Goal: Transaction & Acquisition: Purchase product/service

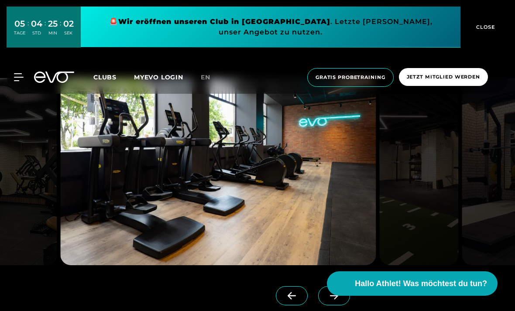
scroll to position [1930, 0]
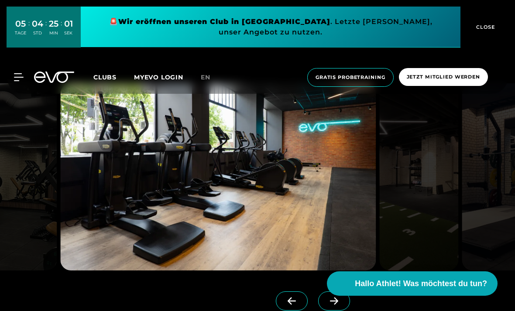
click at [454, 76] on span "Jetzt Mitglied werden" at bounding box center [443, 76] width 73 height 7
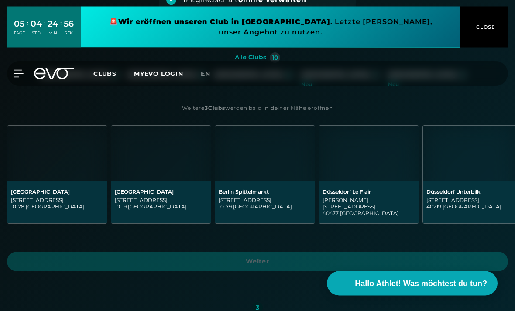
scroll to position [172, 0]
click at [297, 156] on img at bounding box center [265, 154] width 100 height 56
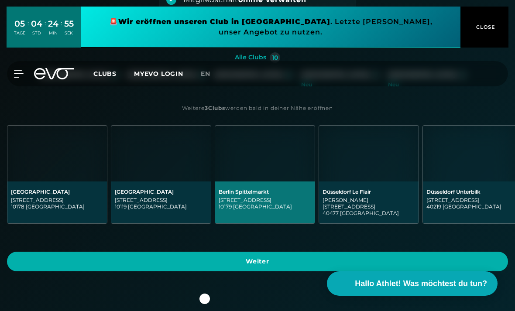
click at [344, 257] on span "Weiter" at bounding box center [257, 261] width 480 height 9
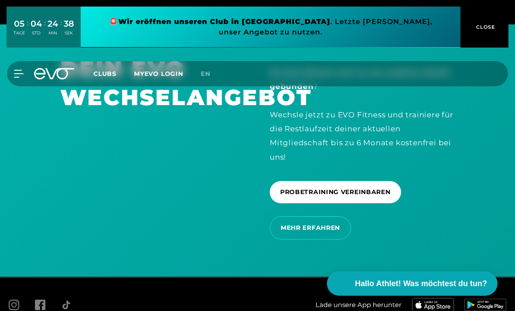
scroll to position [2132, 0]
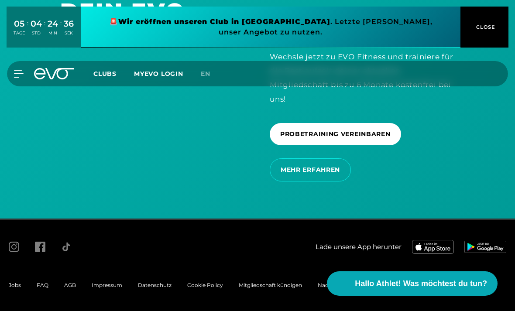
click at [99, 75] on span "Clubs" at bounding box center [104, 74] width 23 height 8
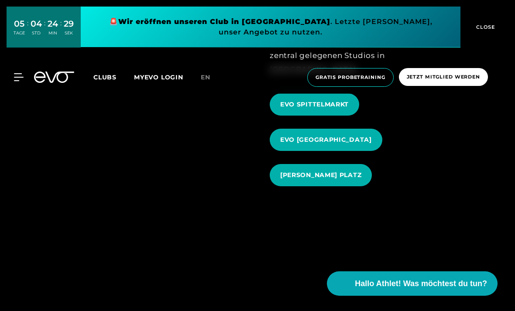
scroll to position [899, 0]
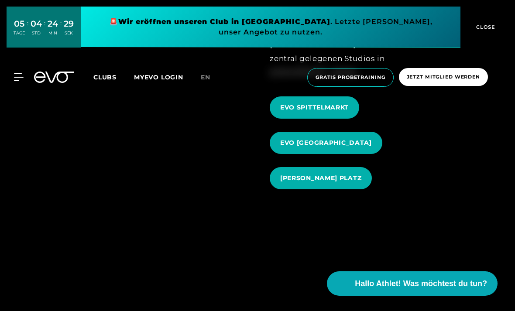
click at [347, 119] on span "EVO SPITTELMARKT" at bounding box center [314, 107] width 89 height 22
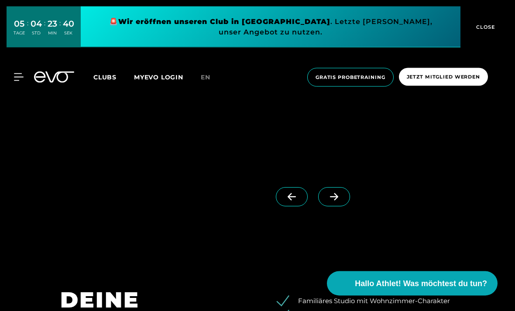
scroll to position [753, 0]
click at [342, 206] on span at bounding box center [334, 196] width 32 height 19
click at [343, 206] on span at bounding box center [334, 196] width 32 height 19
click at [347, 166] on img at bounding box center [218, 72] width 316 height 187
click at [346, 166] on img at bounding box center [218, 72] width 316 height 187
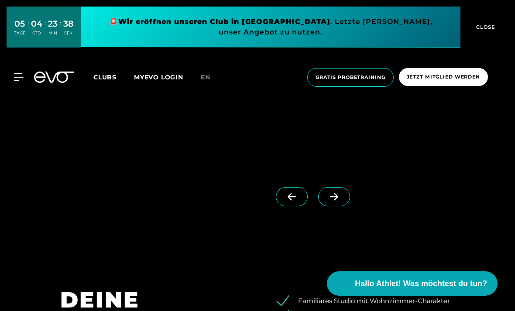
click at [347, 166] on img at bounding box center [218, 72] width 316 height 187
click at [346, 166] on img at bounding box center [218, 72] width 316 height 187
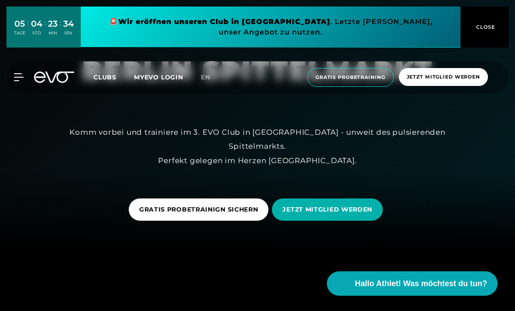
scroll to position [61, 0]
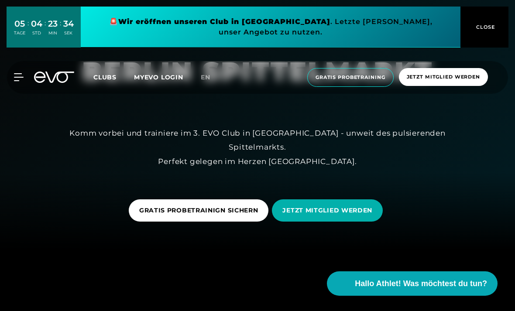
click at [107, 75] on span "Clubs" at bounding box center [104, 77] width 23 height 8
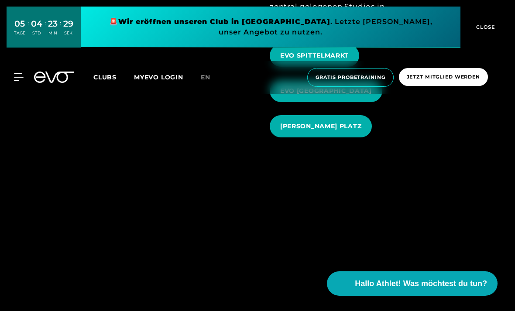
scroll to position [920, 0]
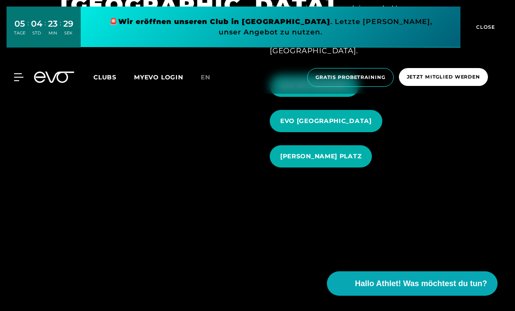
click at [357, 132] on span "EVO [GEOGRAPHIC_DATA]" at bounding box center [326, 121] width 113 height 22
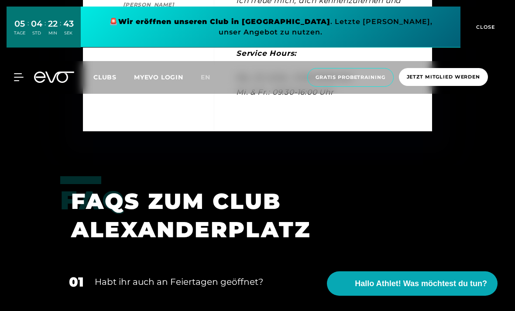
scroll to position [2708, 0]
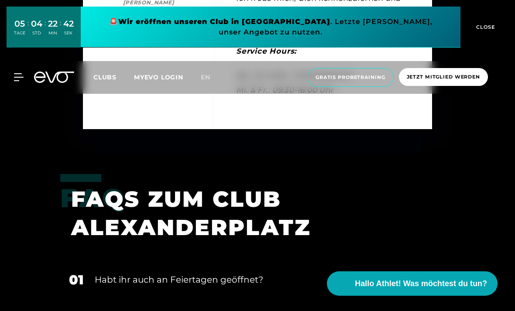
click at [111, 78] on span "Clubs" at bounding box center [104, 77] width 23 height 8
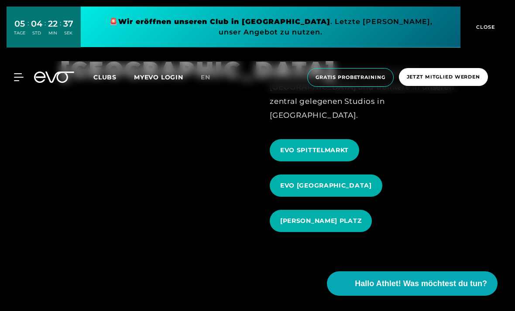
scroll to position [869, 0]
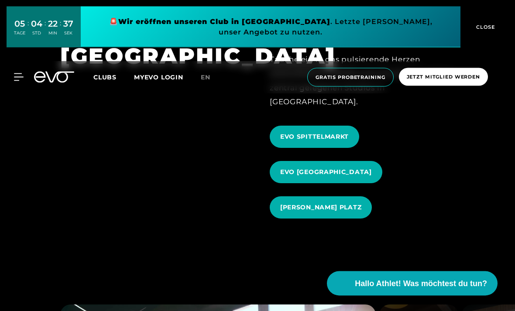
click at [294, 142] on span "EVO SPITTELMARKT" at bounding box center [314, 137] width 69 height 9
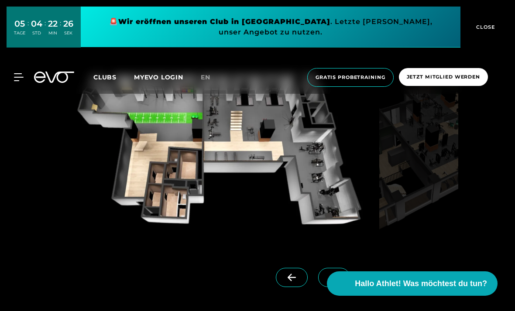
scroll to position [671, 0]
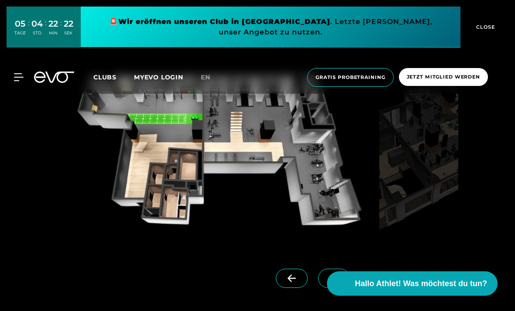
click at [281, 185] on img at bounding box center [218, 154] width 316 height 187
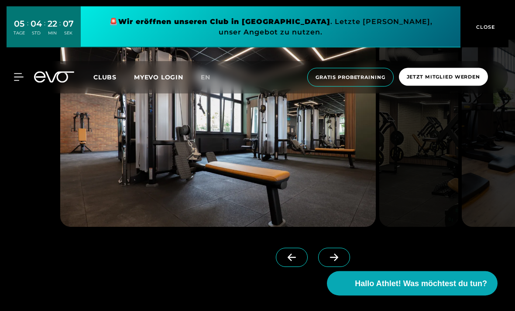
scroll to position [1971, 0]
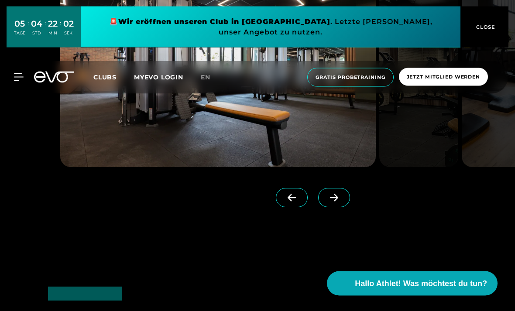
click at [343, 208] on span at bounding box center [334, 198] width 32 height 19
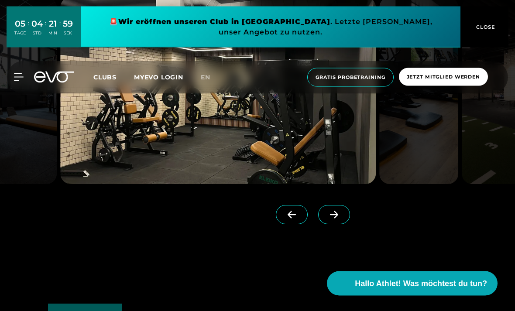
scroll to position [2014, 0]
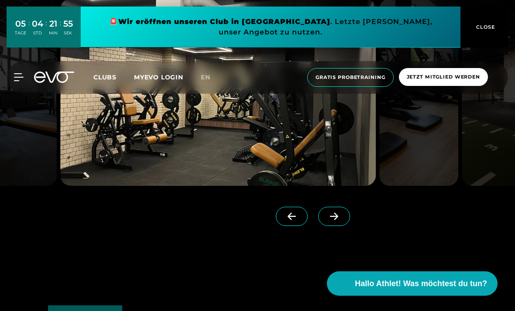
click at [333, 220] on icon at bounding box center [333, 217] width 15 height 8
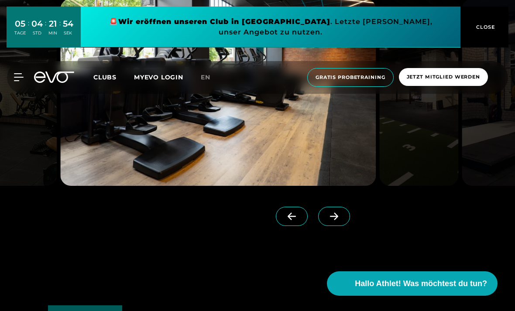
click at [335, 226] on span at bounding box center [334, 216] width 32 height 19
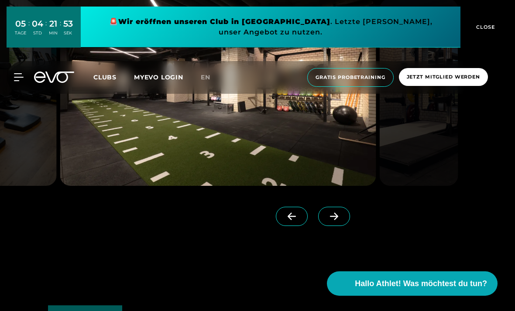
click at [335, 220] on icon at bounding box center [333, 217] width 15 height 8
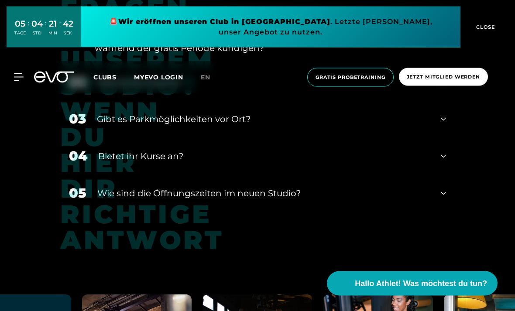
scroll to position [3255, 0]
click at [437, 100] on div "02 Gibt es eine Sauna?" at bounding box center [257, 81] width 395 height 37
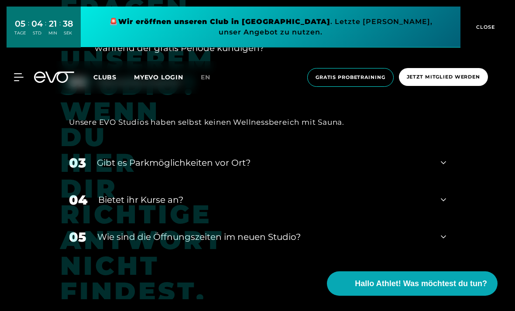
click at [437, 100] on div "02 Gibt es eine Sauna?" at bounding box center [257, 81] width 395 height 37
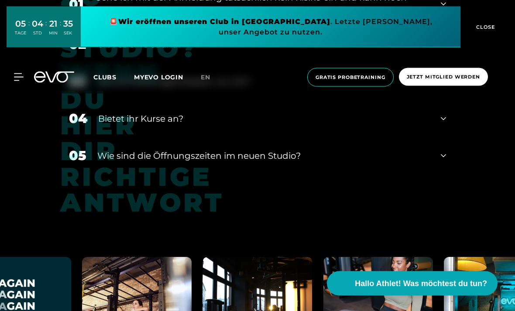
scroll to position [3293, 0]
click at [385, 162] on div "​Wie sind die Öffnungszeiten im neuen Studio?" at bounding box center [263, 155] width 333 height 13
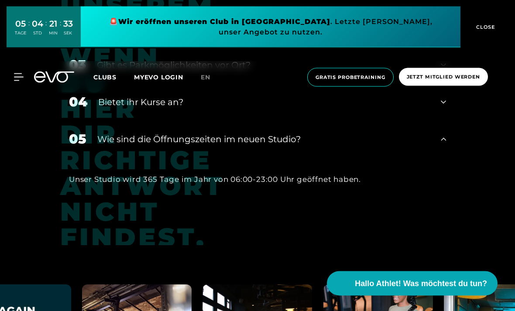
scroll to position [3309, 0]
click at [412, 158] on div "05 ​Wie sind die Öffnungszeiten im neuen Studio?" at bounding box center [257, 138] width 395 height 37
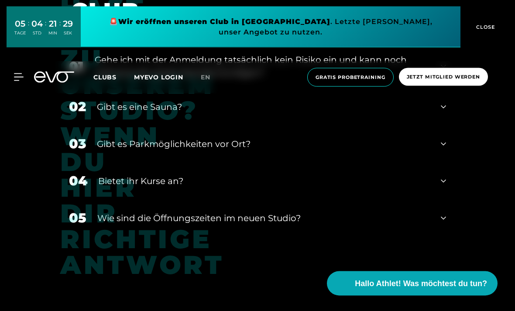
click at [435, 89] on div "01 Gehe ich mit der Anmeldung tatsächlich kein Risiko ein und kann noch während…" at bounding box center [257, 67] width 395 height 44
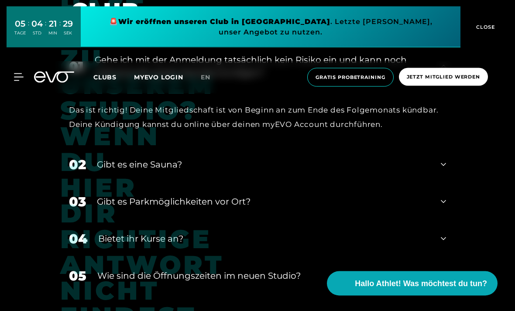
scroll to position [3230, 0]
click at [435, 88] on div "01 Gehe ich mit der Anmeldung tatsächlich kein Risiko ein und kann noch während…" at bounding box center [257, 67] width 395 height 44
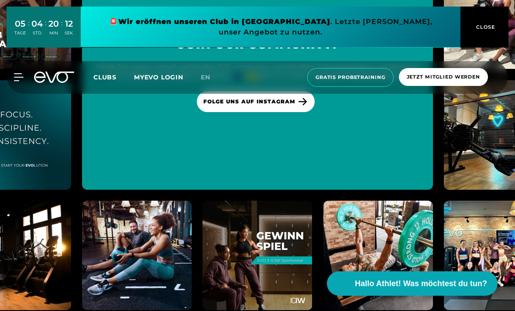
scroll to position [3896, 0]
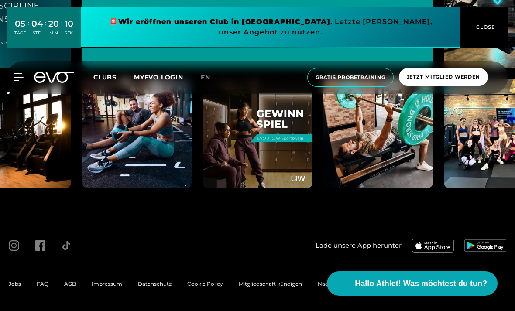
click at [19, 153] on img at bounding box center [17, 134] width 110 height 110
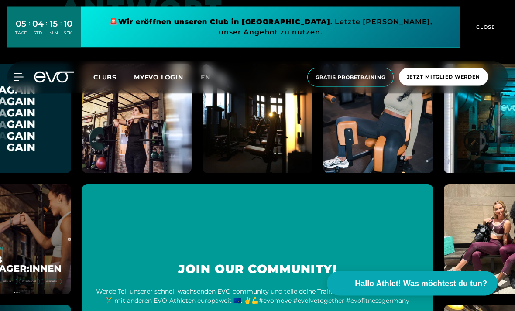
click at [114, 69] on div "MyEVO Login Über EVO Mitgliedschaften Probetraining TAGESPASS EVO Studios [GEOG…" at bounding box center [258, 77] width 512 height 33
click at [111, 75] on span "Clubs" at bounding box center [104, 77] width 23 height 8
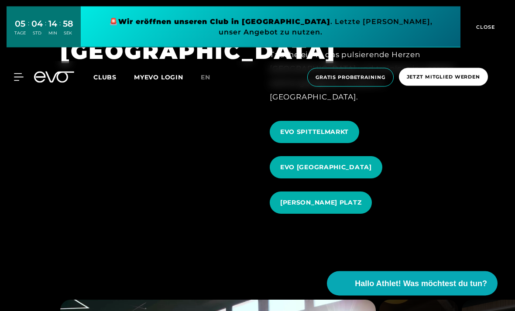
scroll to position [875, 0]
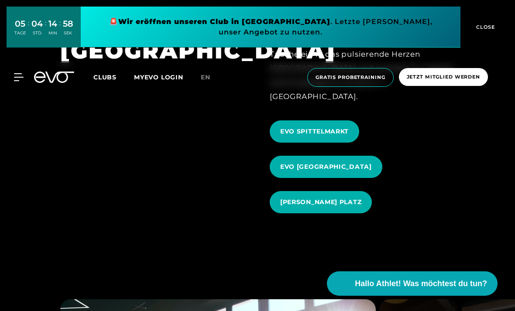
click at [331, 143] on span "EVO SPITTELMARKT" at bounding box center [314, 131] width 89 height 22
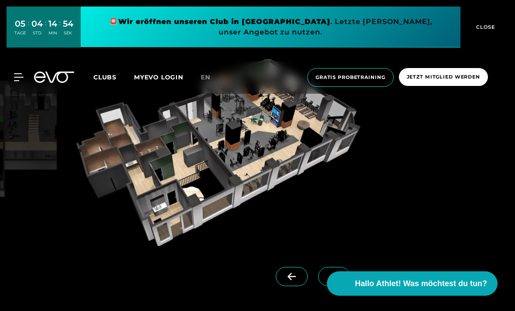
scroll to position [692, 0]
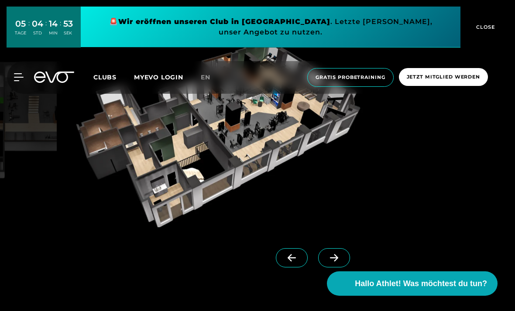
click at [271, 145] on img at bounding box center [218, 133] width 316 height 187
click at [274, 151] on img at bounding box center [218, 133] width 316 height 187
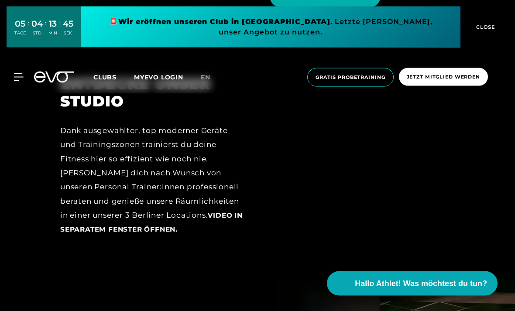
scroll to position [1251, 0]
click at [203, 233] on span "Video in separatem Fenster öffnen." at bounding box center [151, 222] width 182 height 22
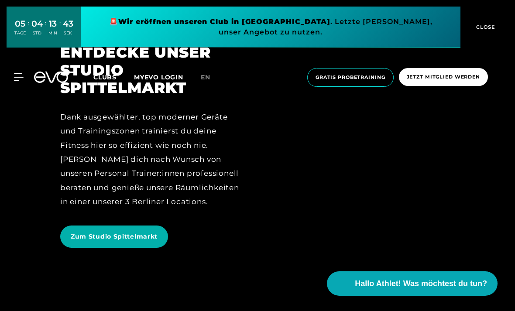
click at [146, 248] on span "Zum Studio Spittelmarkt" at bounding box center [114, 237] width 108 height 22
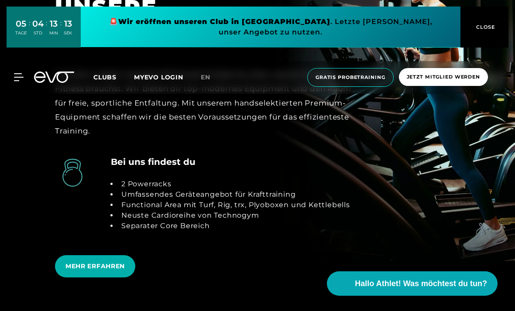
scroll to position [1636, 0]
click at [104, 278] on span "MEHR ERFAHREN" at bounding box center [95, 267] width 80 height 22
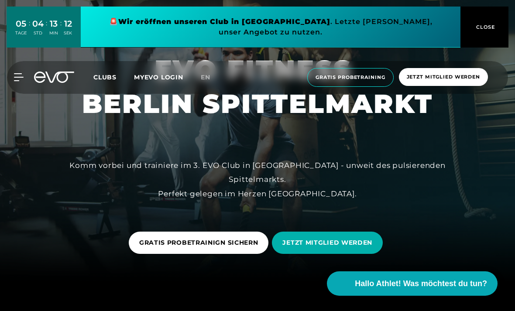
click at [104, 261] on div "GRATIS PROBETRAINIGN SICHERN JETZT MITGLIED WERDEN" at bounding box center [257, 242] width 501 height 35
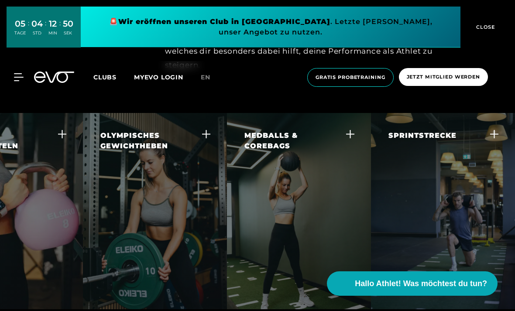
scroll to position [0, 61]
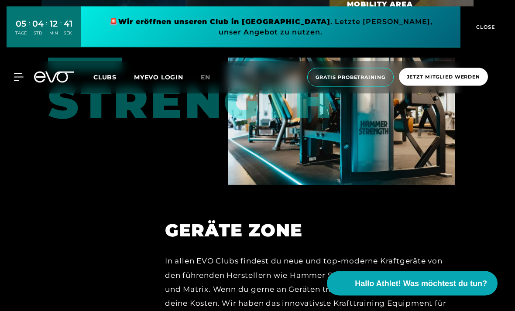
click at [423, 147] on img at bounding box center [341, 122] width 227 height 128
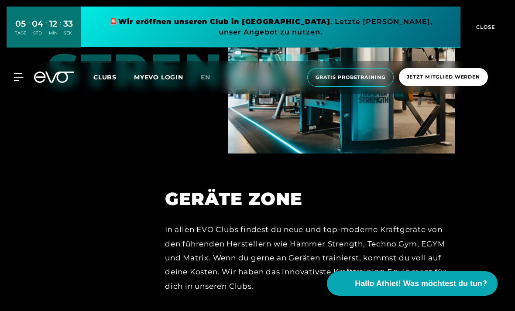
scroll to position [3591, 0]
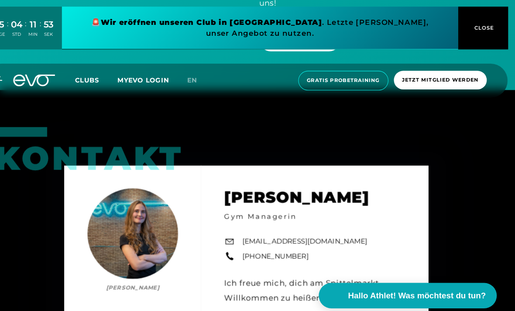
scroll to position [2738, 0]
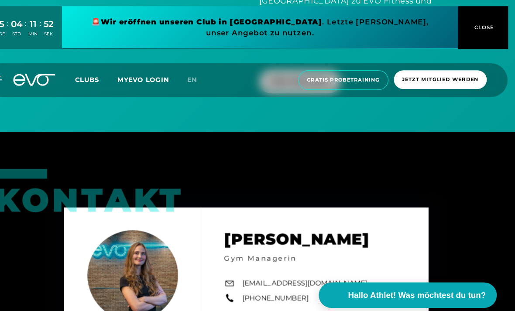
click at [318, 90] on span "HIER WECHSELN" at bounding box center [309, 79] width 78 height 22
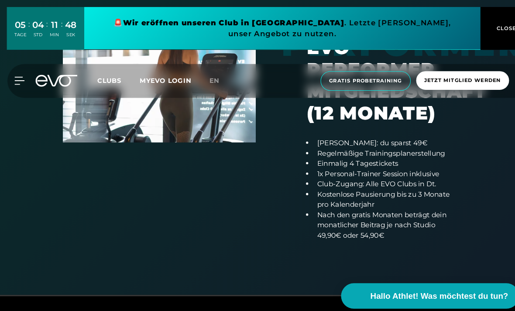
scroll to position [660, 0]
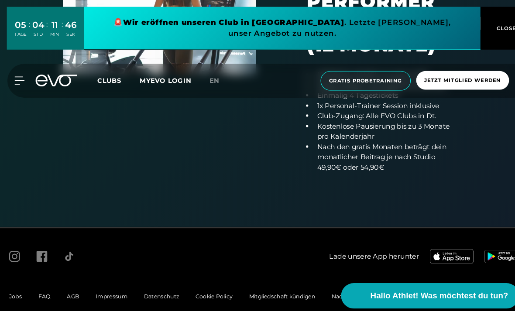
click at [457, 75] on span "Jetzt Mitglied werden" at bounding box center [443, 76] width 73 height 7
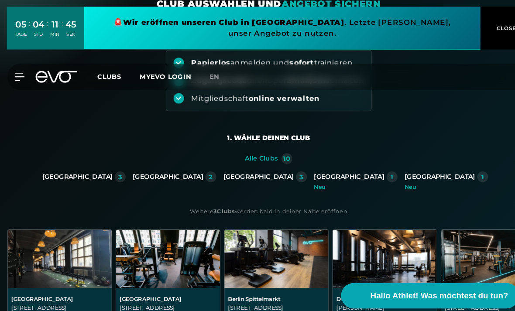
scroll to position [183, 0]
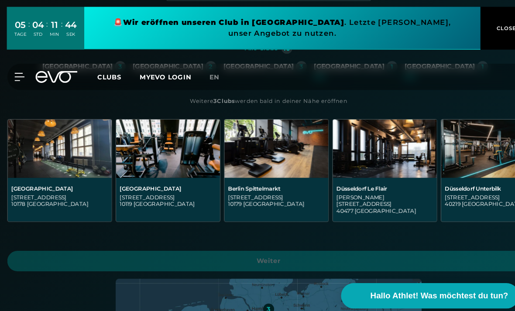
click at [290, 180] on div "Berlin Spittelmarkt" at bounding box center [265, 180] width 93 height 7
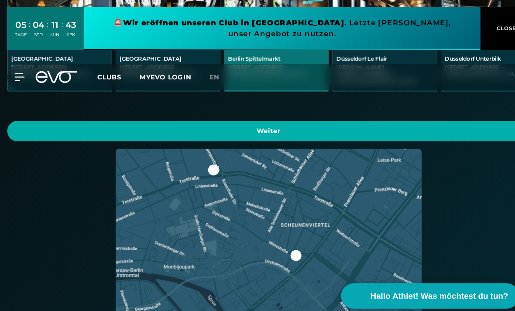
scroll to position [308, 0]
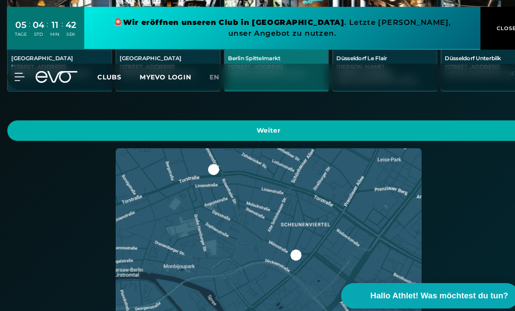
click at [449, 121] on span "Weiter" at bounding box center [257, 125] width 480 height 9
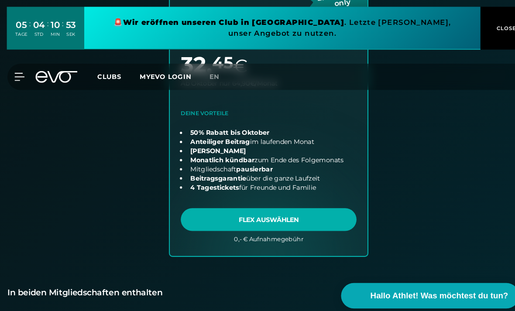
scroll to position [603, 0]
